Goal: Register for event/course

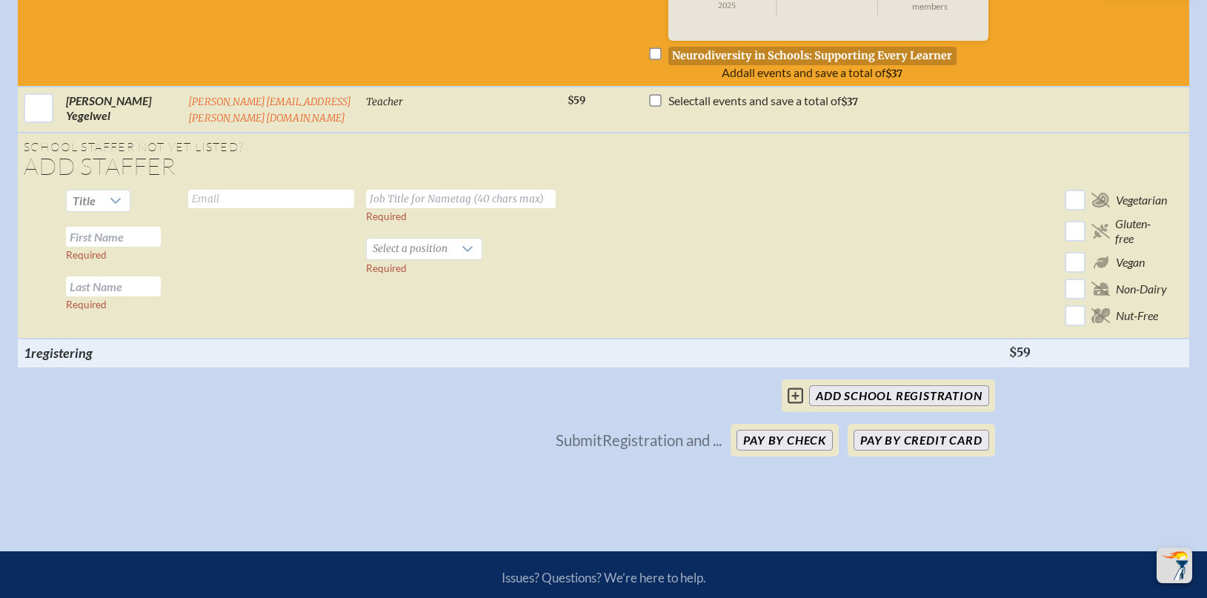
scroll to position [1699, 0]
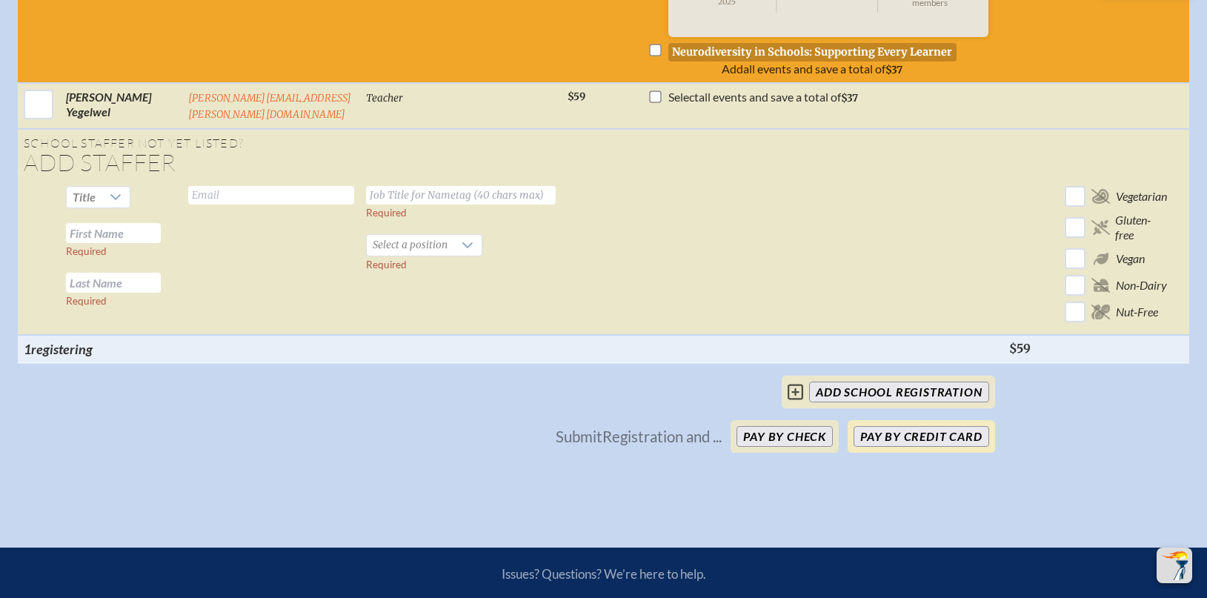
click at [941, 436] on button "Pay by Credit Card" at bounding box center [920, 436] width 135 height 21
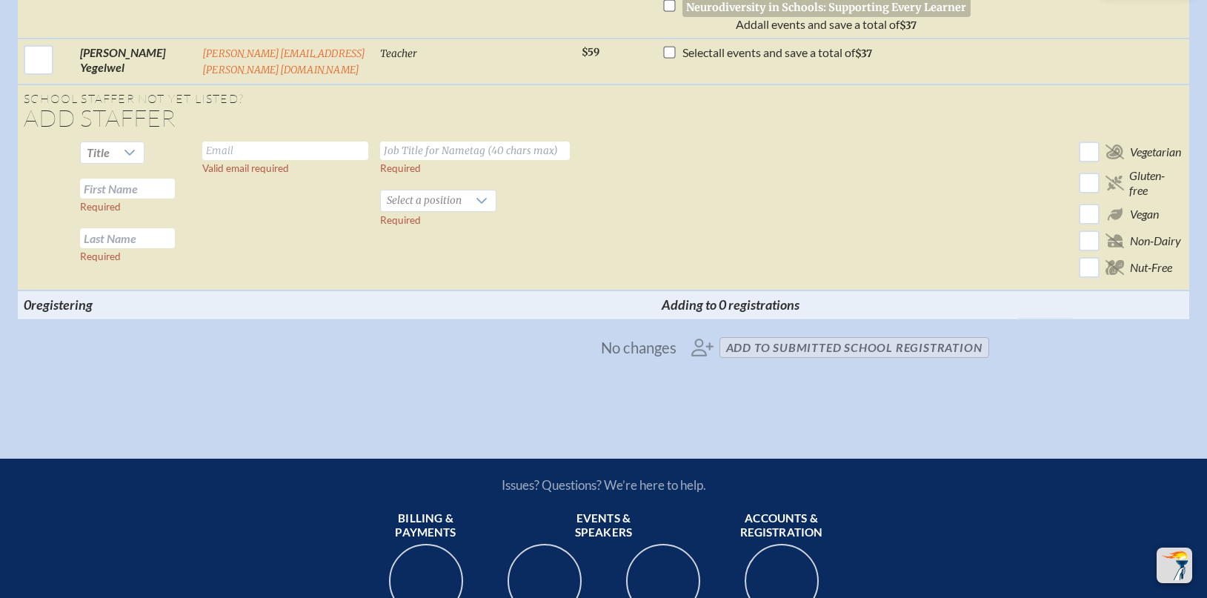
scroll to position [0, 32]
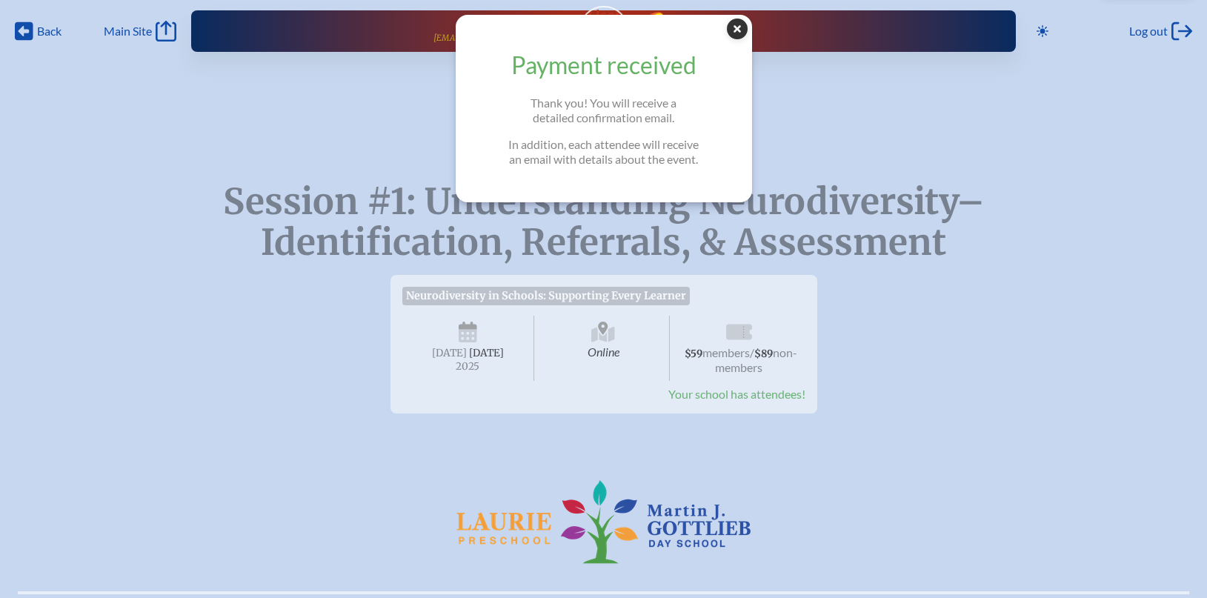
click at [738, 25] on icon at bounding box center [737, 29] width 21 height 21
